Goal: Task Accomplishment & Management: Complete application form

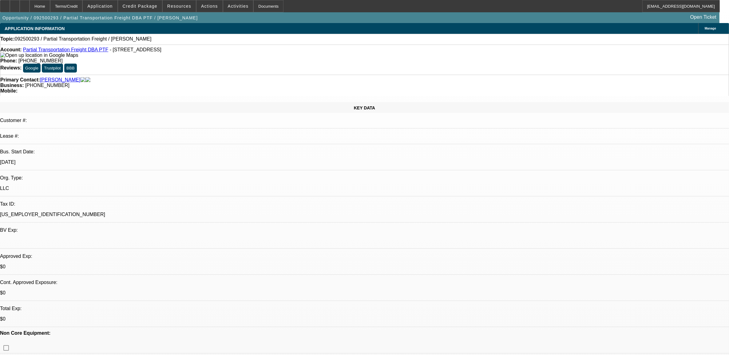
select select "0"
select select "2"
select select "0.1"
select select "1"
select select "2"
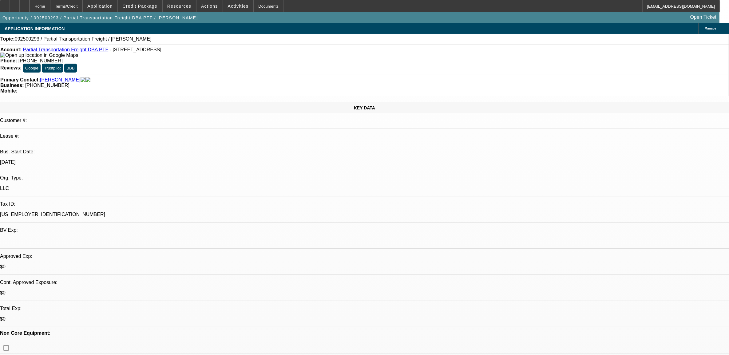
select select "4"
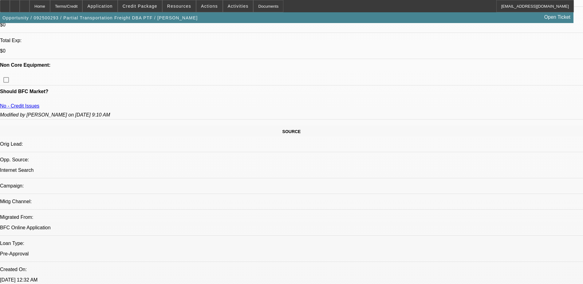
scroll to position [308, 0]
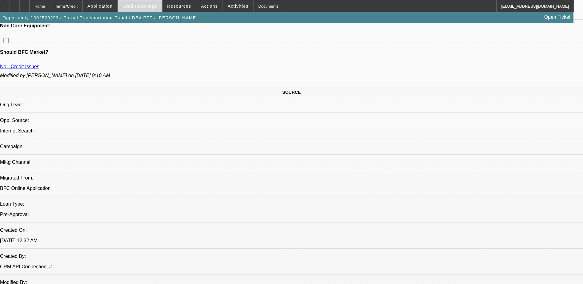
click at [135, 7] on span "Credit Package" at bounding box center [140, 6] width 35 height 5
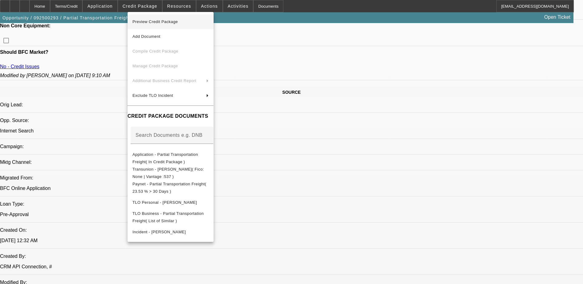
click at [182, 21] on span "Preview Credit Package" at bounding box center [171, 21] width 76 height 7
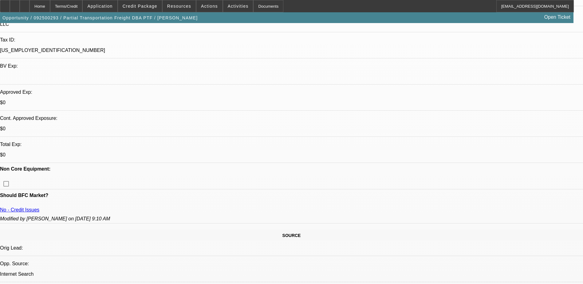
scroll to position [159, 0]
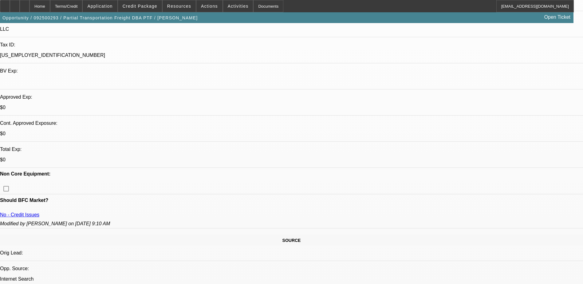
drag, startPoint x: 52, startPoint y: 136, endPoint x: 46, endPoint y: 135, distance: 6.2
drag, startPoint x: 46, startPoint y: 135, endPoint x: 75, endPoint y: 135, distance: 29.2
drag, startPoint x: 75, startPoint y: 135, endPoint x: 78, endPoint y: 136, distance: 3.5
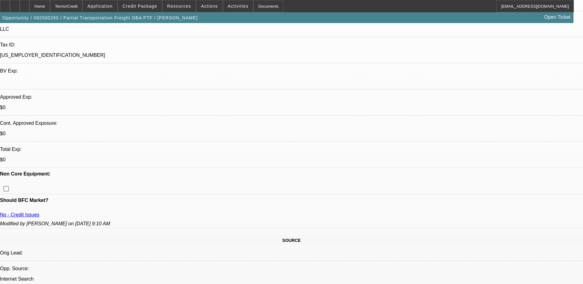
click at [147, 10] on span at bounding box center [140, 6] width 44 height 15
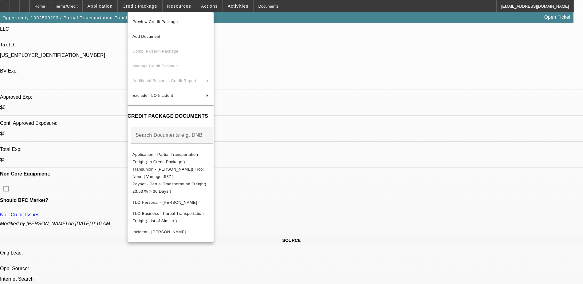
click at [312, 5] on div at bounding box center [291, 142] width 583 height 284
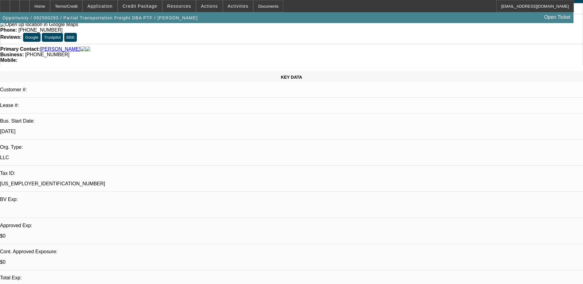
scroll to position [0, 0]
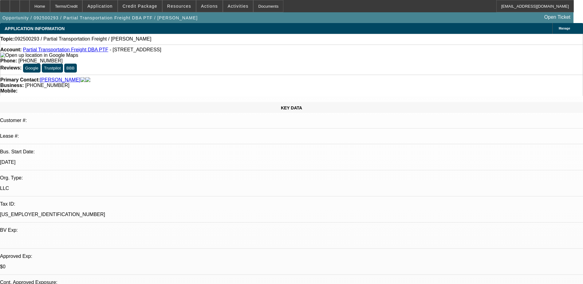
click at [232, 38] on div "Topic: 092500293 / Partial Transportation Freight / Hammond, Edward" at bounding box center [291, 39] width 583 height 6
drag, startPoint x: 292, startPoint y: 68, endPoint x: 324, endPoint y: 67, distance: 31.1
click at [322, 88] on div "Mobile:" at bounding box center [291, 91] width 583 height 6
drag, startPoint x: 324, startPoint y: 67, endPoint x: 336, endPoint y: 65, distance: 12.5
click at [336, 75] on div "Primary Contact: Hammond, Edward Business: (863) 840-5137 Mobile:" at bounding box center [291, 85] width 583 height 21
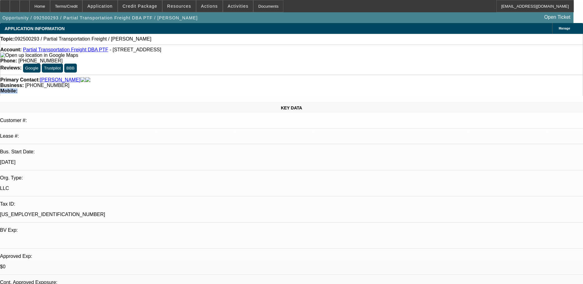
drag, startPoint x: 306, startPoint y: 67, endPoint x: 284, endPoint y: 67, distance: 21.8
click at [285, 75] on div "Primary Contact: Hammond, Edward Business: (863) 840-5137 Mobile:" at bounding box center [291, 85] width 583 height 21
drag, startPoint x: 284, startPoint y: 67, endPoint x: 265, endPoint y: 67, distance: 19.4
click at [265, 83] on div "Business: (863) 840-5137" at bounding box center [291, 86] width 583 height 6
click at [288, 83] on div "Business: (863) 840-5137" at bounding box center [291, 86] width 583 height 6
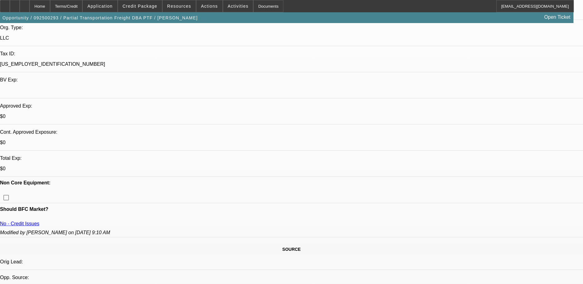
scroll to position [246, 0]
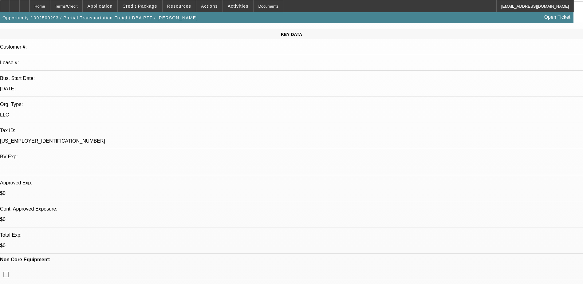
scroll to position [0, 0]
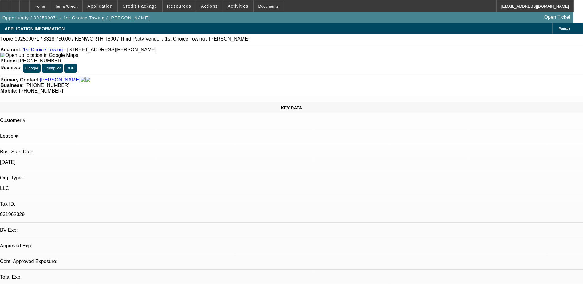
select select "0.15"
select select "2"
select select "0.1"
select select "1"
select select "2"
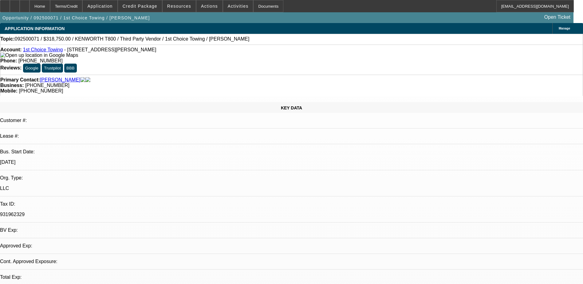
select select "4"
drag, startPoint x: 246, startPoint y: 51, endPoint x: 215, endPoint y: 49, distance: 31.1
click at [215, 58] on div "Phone: (270) 590-2677" at bounding box center [291, 61] width 583 height 6
drag, startPoint x: 215, startPoint y: 49, endPoint x: 227, endPoint y: 52, distance: 12.5
copy span "270) 590-2677"
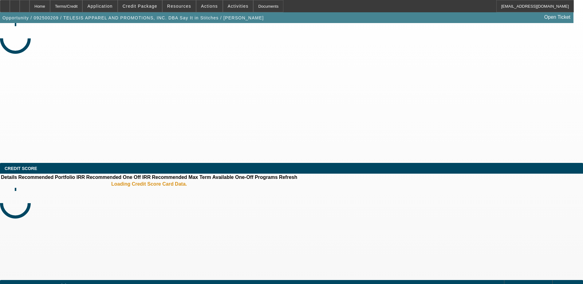
select select "0.1"
select select "2"
select select "0.1"
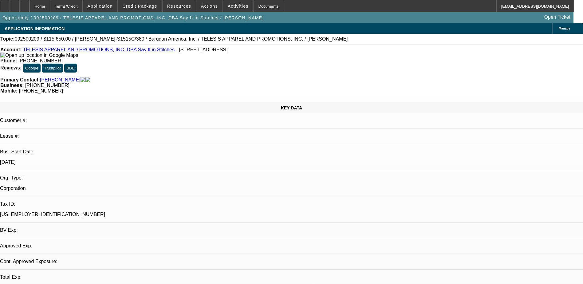
select select "1"
select select "2"
select select "4"
click at [201, 5] on span "Actions" at bounding box center [209, 6] width 17 height 5
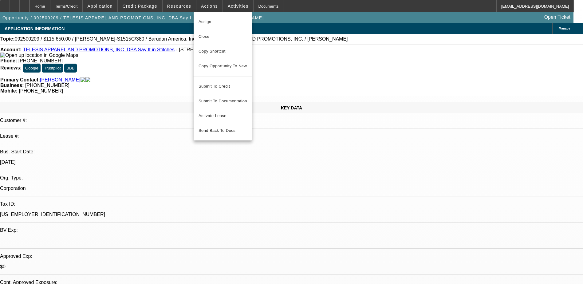
click at [157, 7] on div at bounding box center [291, 142] width 583 height 284
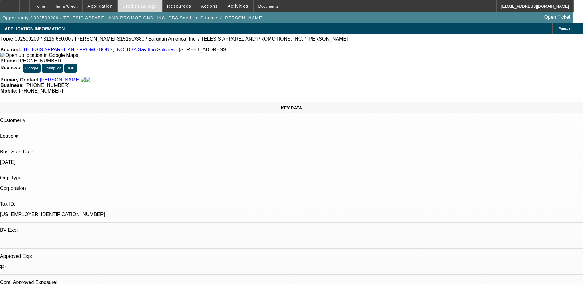
click at [153, 7] on span "Credit Package" at bounding box center [140, 6] width 35 height 5
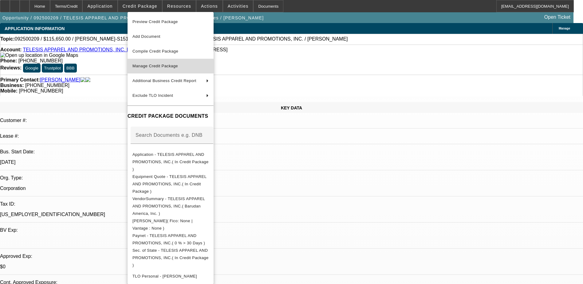
click at [174, 66] on span "Manage Credit Package" at bounding box center [156, 66] width 46 height 5
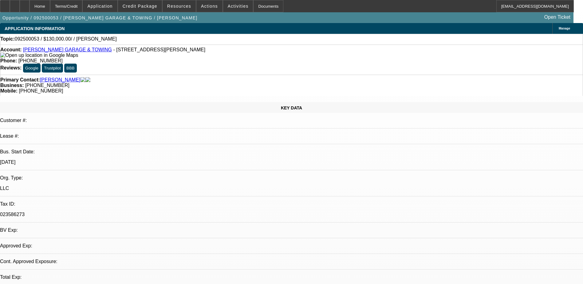
select select "0"
select select "2"
select select "0.1"
select select "1"
select select "2"
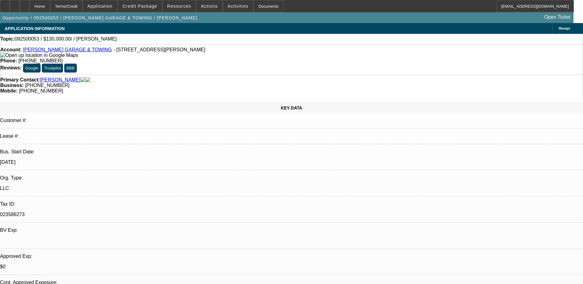
select select "4"
click at [207, 6] on span "Actions" at bounding box center [209, 6] width 17 height 5
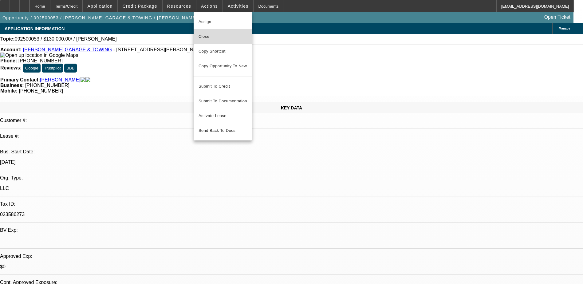
click at [215, 39] on span "Close" at bounding box center [223, 36] width 49 height 7
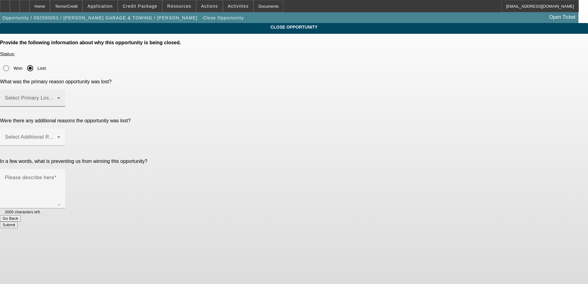
click at [57, 97] on span at bounding box center [31, 100] width 52 height 7
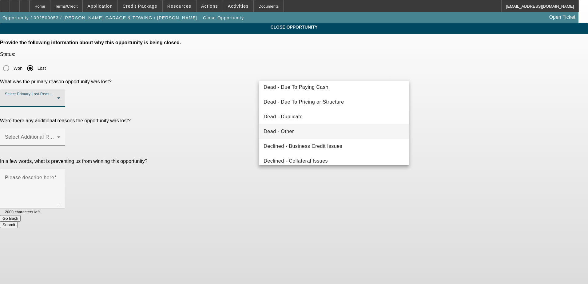
scroll to position [62, 0]
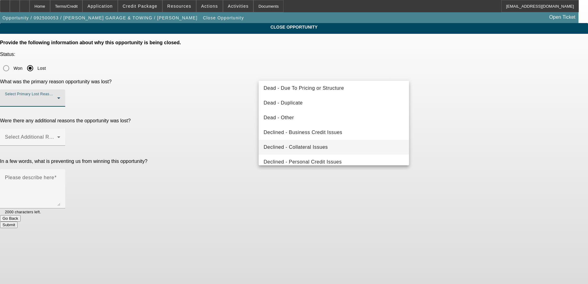
drag, startPoint x: 357, startPoint y: 161, endPoint x: 349, endPoint y: 144, distance: 18.9
click at [357, 161] on mat-option "Declined - Personal Credit Issues" at bounding box center [334, 162] width 150 height 15
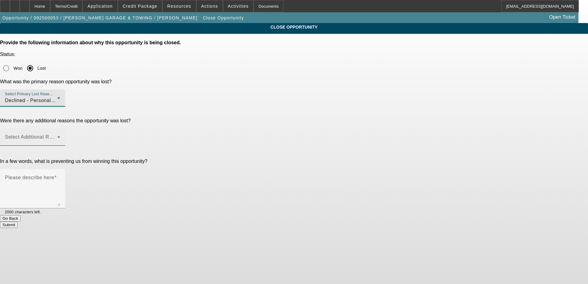
click at [68, 134] on span at bounding box center [67, 136] width 2 height 5
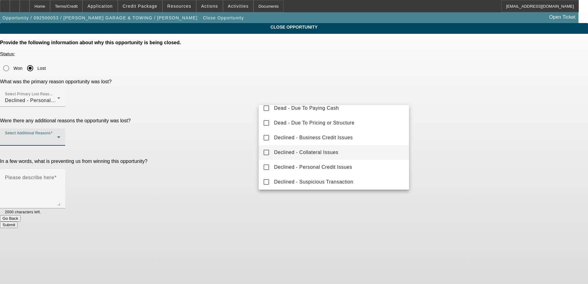
scroll to position [68, 0]
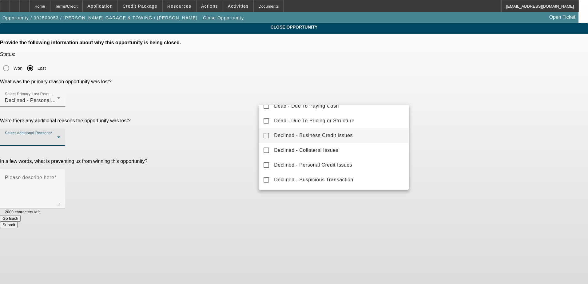
click at [346, 137] on span "Declined - Business Credit Issues" at bounding box center [313, 135] width 79 height 7
drag, startPoint x: 237, startPoint y: 118, endPoint x: 264, endPoint y: 121, distance: 26.9
click at [236, 118] on div at bounding box center [294, 142] width 588 height 284
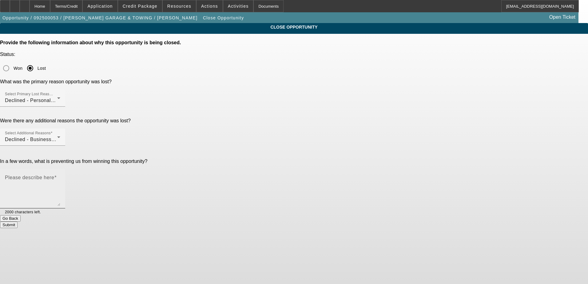
click at [60, 177] on textarea "Please describe here" at bounding box center [32, 192] width 55 height 30
drag, startPoint x: 296, startPoint y: 124, endPoint x: 256, endPoint y: 121, distance: 39.1
click at [256, 169] on div "Please describe here sketchy 1993 characters left." at bounding box center [294, 192] width 588 height 46
type textarea "Bad credit + Sketchy"
click at [18, 222] on button "Submit" at bounding box center [9, 225] width 18 height 6
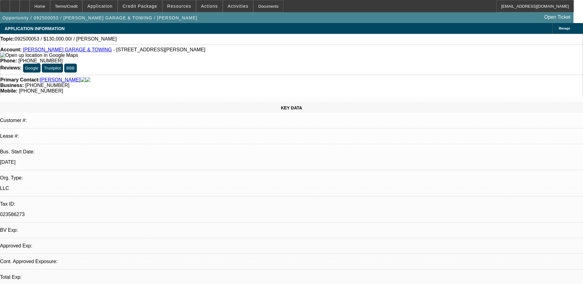
select select "0"
select select "2"
select select "0.1"
select select "1"
select select "2"
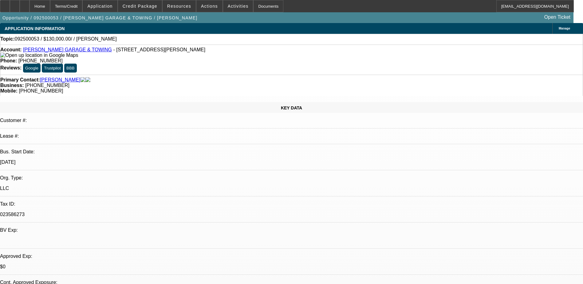
select select "4"
